Goal: Information Seeking & Learning: Learn about a topic

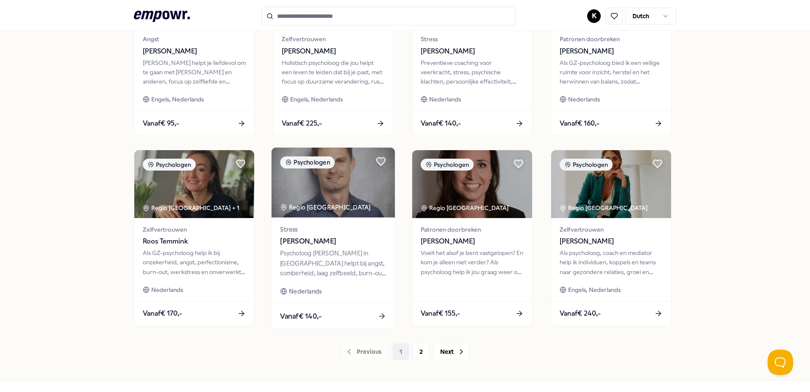
scroll to position [339, 0]
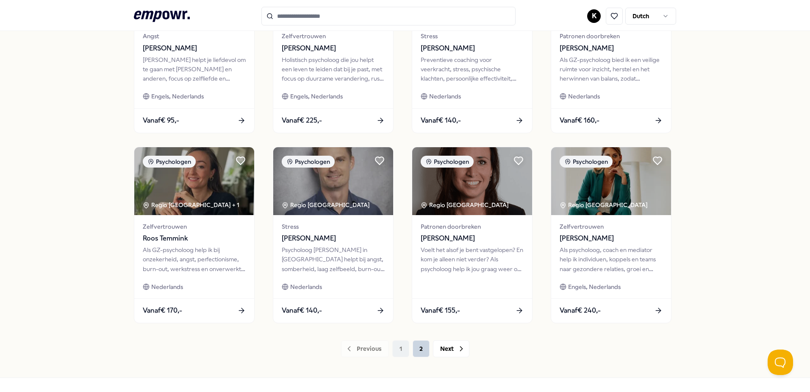
click at [413, 346] on button "2" at bounding box center [421, 348] width 17 height 17
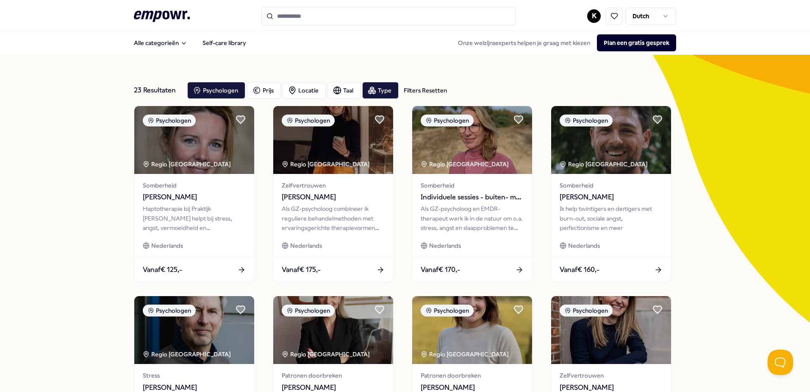
drag, startPoint x: 488, startPoint y: 197, endPoint x: 29, endPoint y: 251, distance: 462.0
drag, startPoint x: 29, startPoint y: 251, endPoint x: 41, endPoint y: 289, distance: 39.7
click at [41, 289] on div "23 Resultaten Filters Resetten Psychologen Prijs Locatie Taal Type Filters Rese…" at bounding box center [405, 385] width 810 height 661
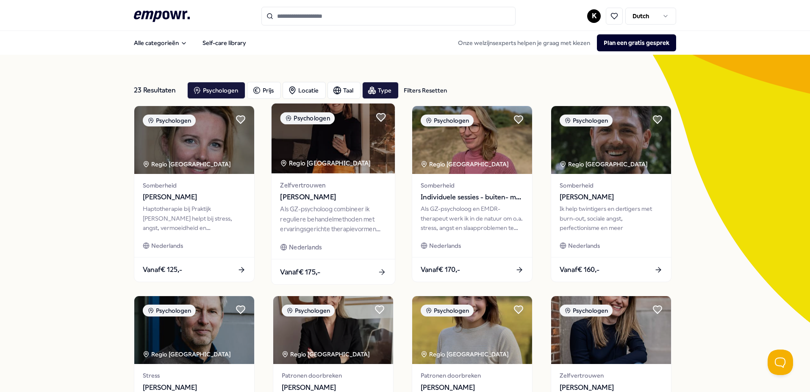
click at [299, 200] on span "[PERSON_NAME]" at bounding box center [333, 197] width 106 height 11
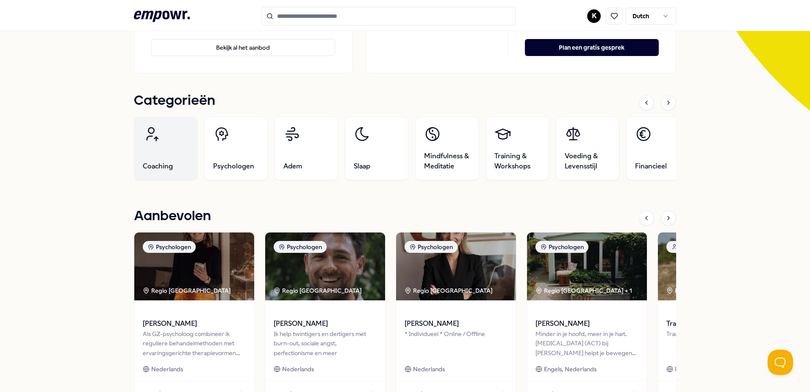
click at [169, 156] on link "Coaching" at bounding box center [166, 149] width 64 height 64
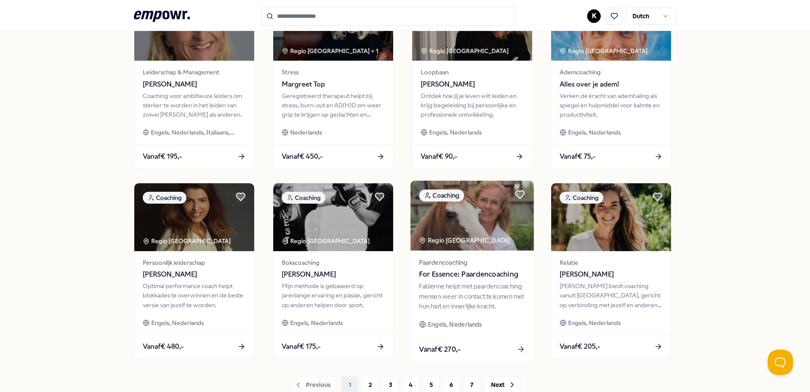
scroll to position [351, 0]
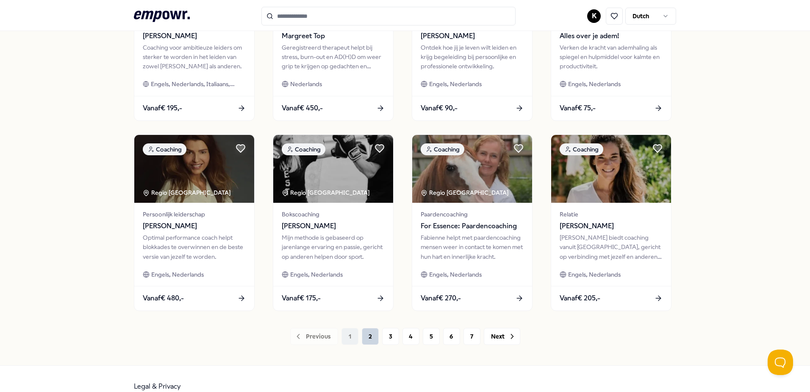
click at [370, 336] on button "2" at bounding box center [370, 336] width 17 height 17
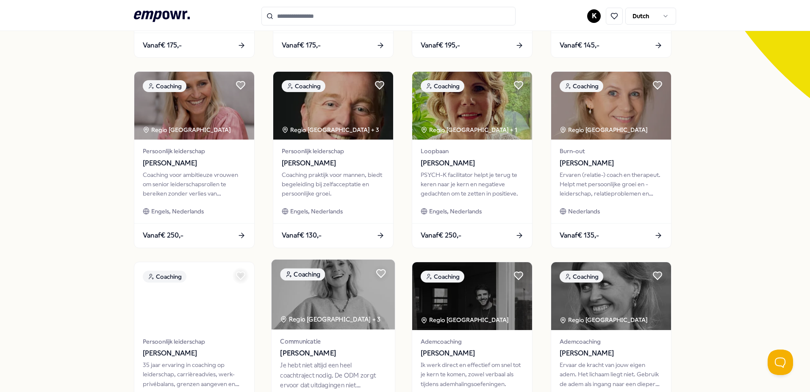
scroll to position [367, 0]
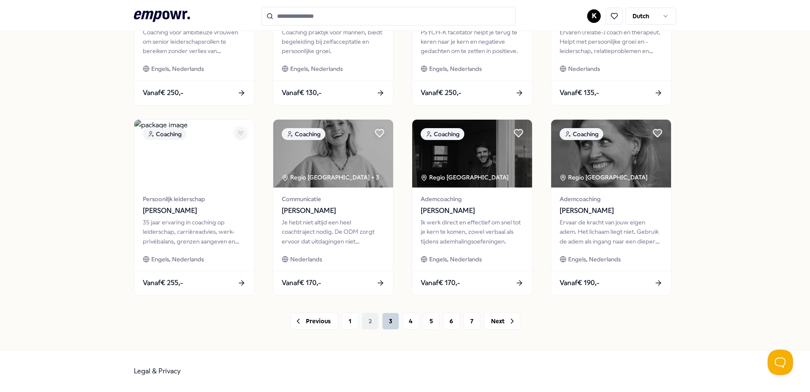
click at [382, 324] on button "3" at bounding box center [390, 320] width 17 height 17
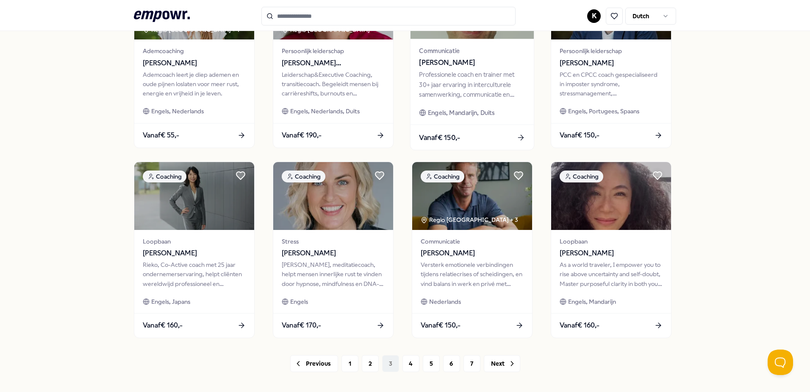
scroll to position [367, 0]
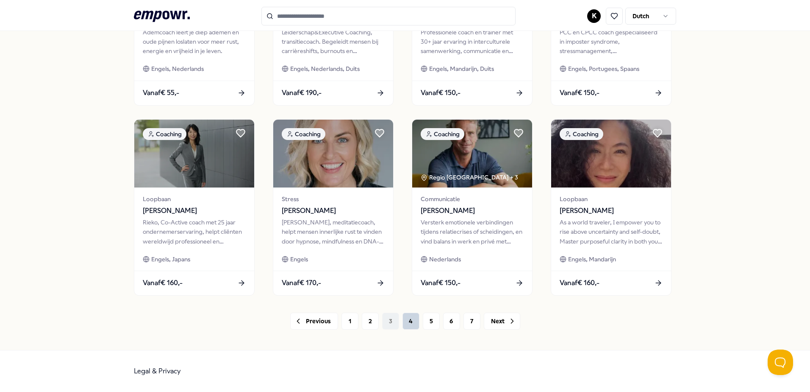
click at [411, 318] on button "4" at bounding box center [411, 320] width 17 height 17
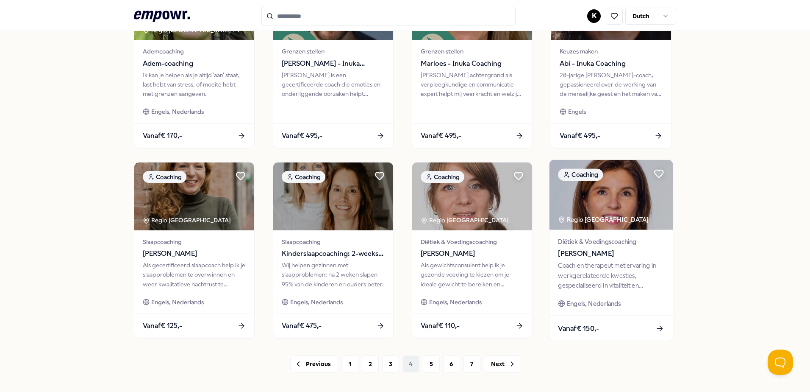
scroll to position [324, 0]
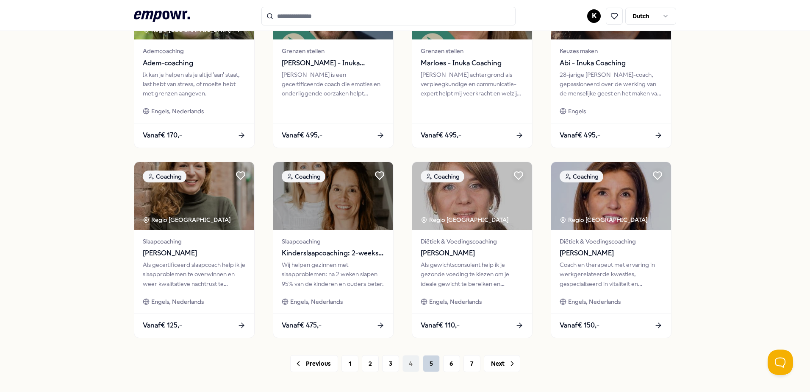
click at [430, 362] on button "5" at bounding box center [431, 363] width 17 height 17
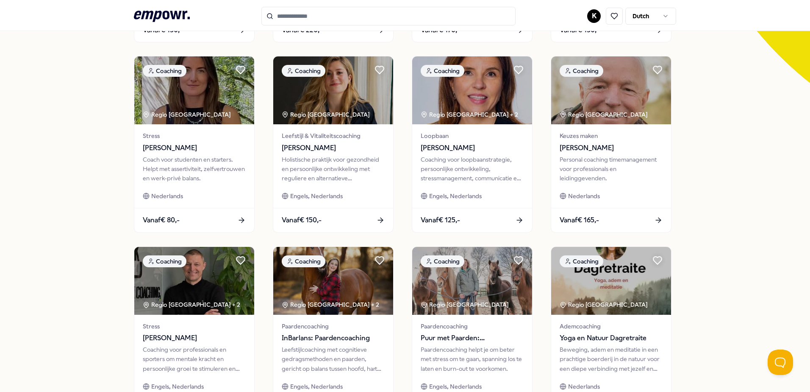
scroll to position [197, 0]
